Goal: Browse casually: Explore the website without a specific task or goal

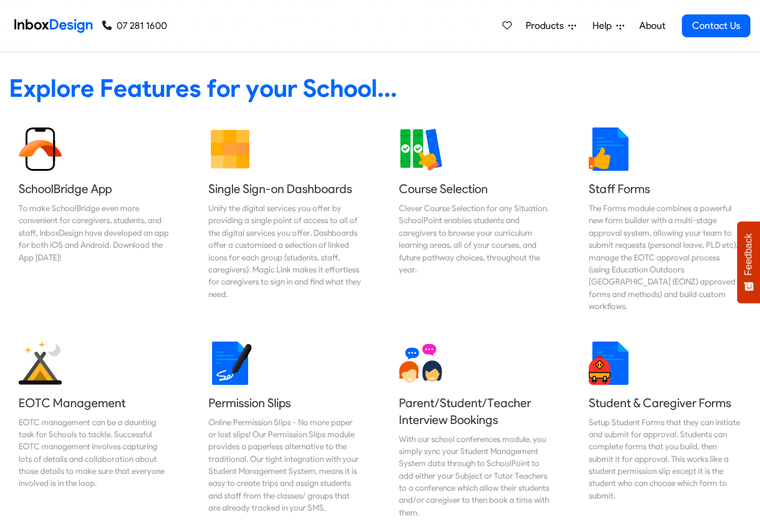
scroll to position [2509, 0]
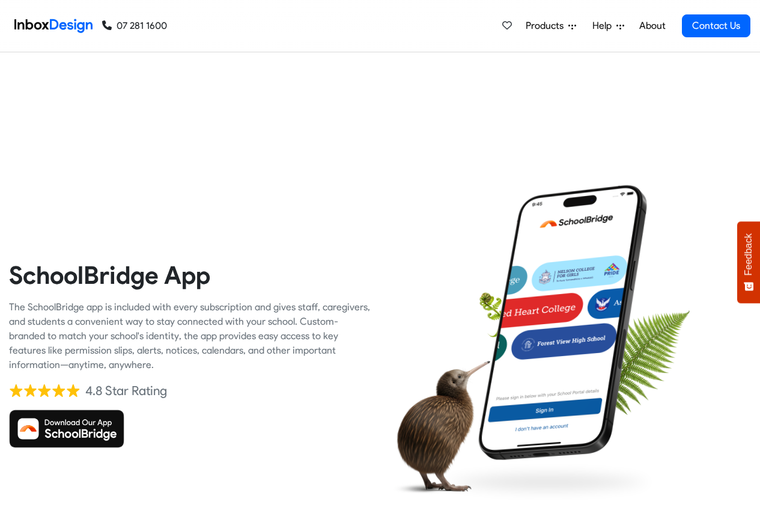
checkbox input "true"
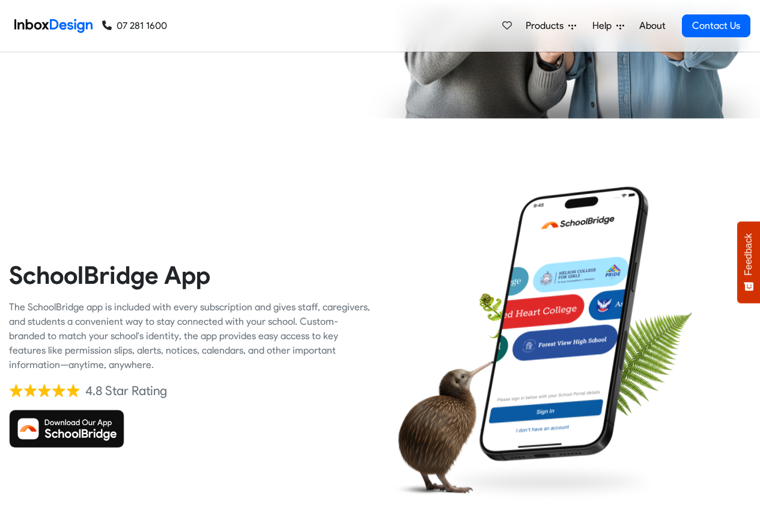
checkbox input "true"
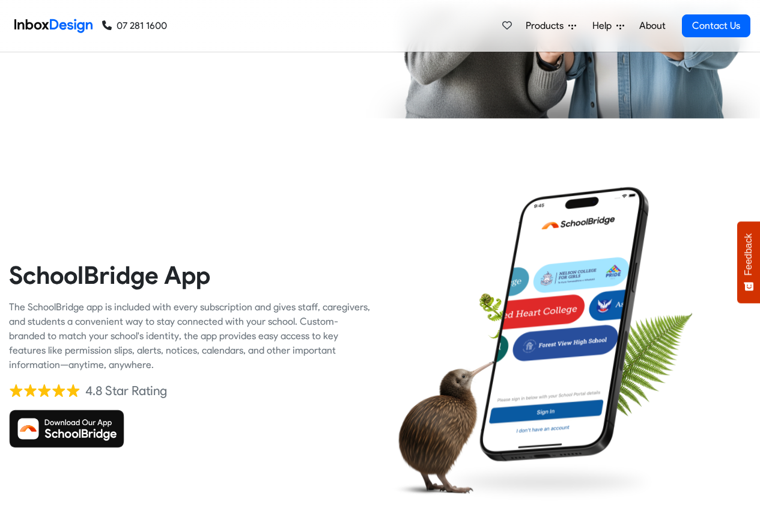
checkbox input "true"
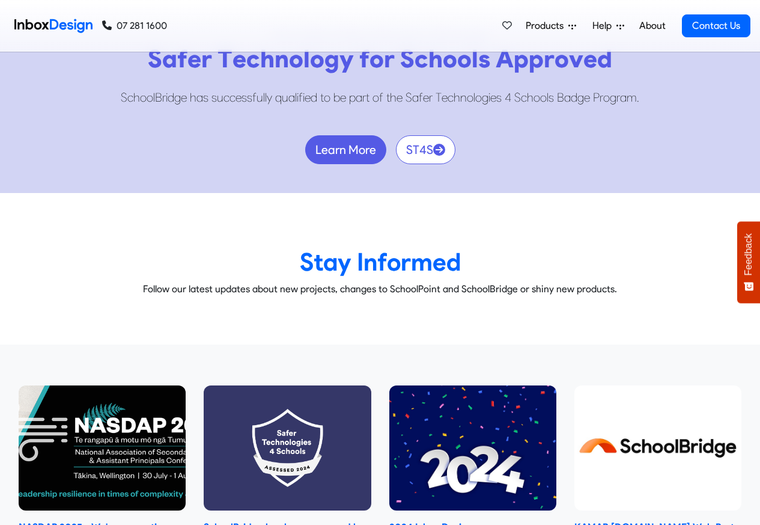
scroll to position [7049, 0]
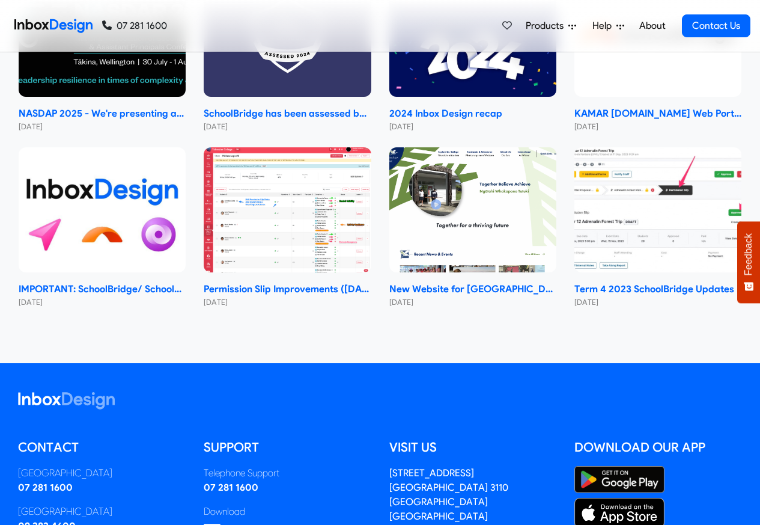
checkbox input "false"
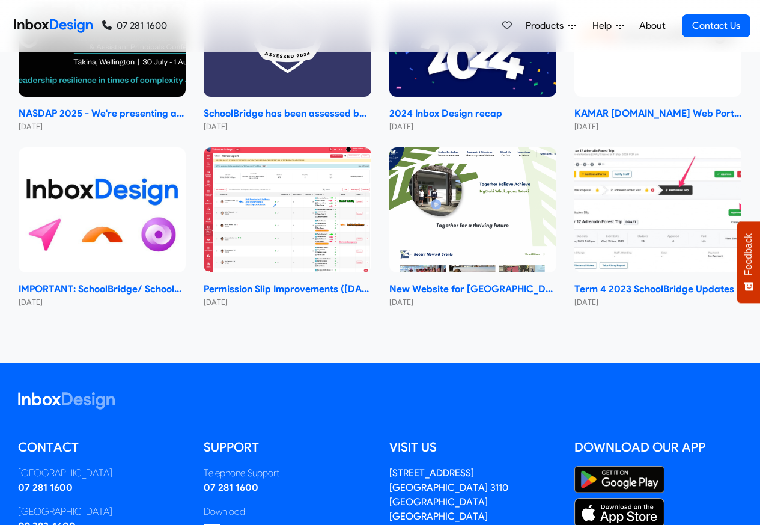
checkbox input "false"
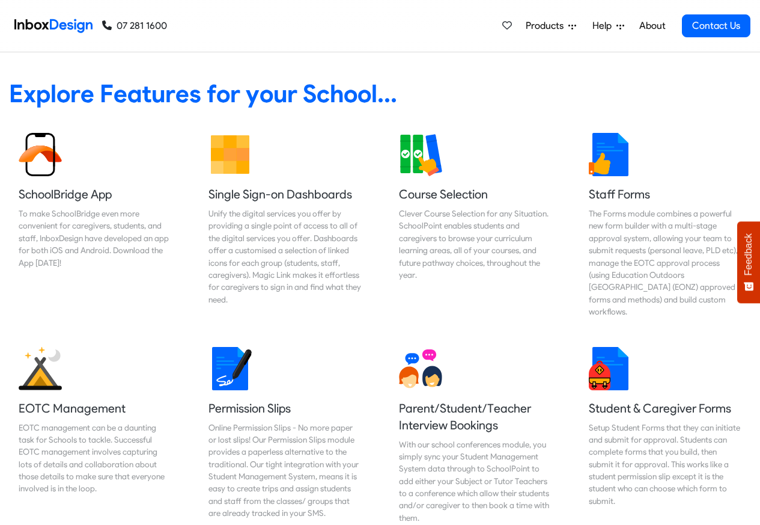
checkbox input "false"
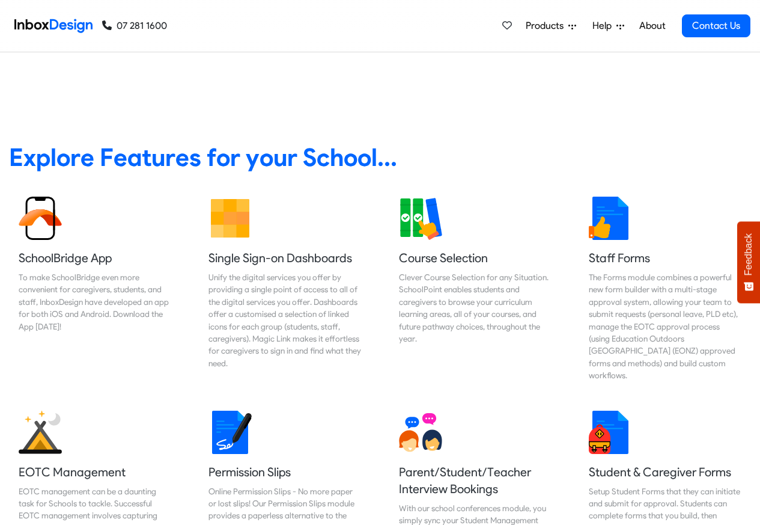
scroll to position [867, 0]
